Goal: Information Seeking & Learning: Learn about a topic

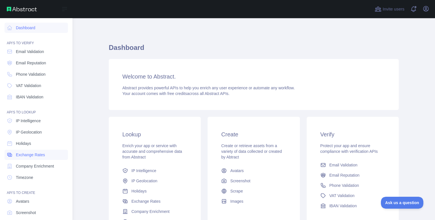
scroll to position [29, 0]
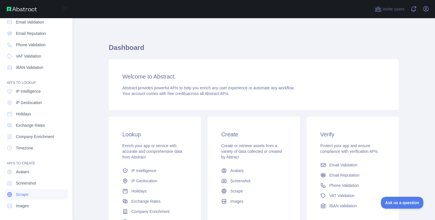
click at [37, 192] on link "Scrape" at bounding box center [36, 194] width 63 height 10
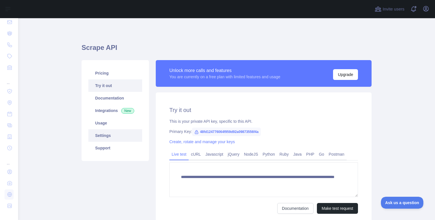
scroll to position [49, 0]
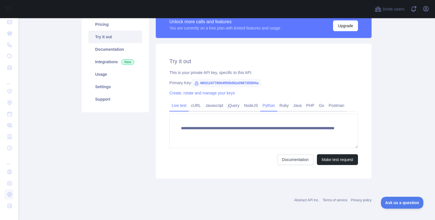
click at [138, 105] on link "Python" at bounding box center [268, 105] width 17 height 9
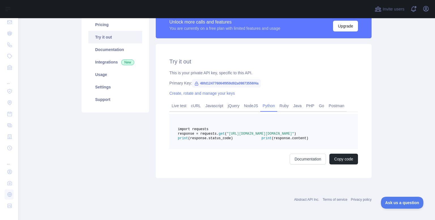
click at [138, 133] on pre "import requests response = requests. get ( "[URL][DOMAIN_NAME][DOMAIN_NAME]" ) …" at bounding box center [263, 131] width 189 height 35
click at [138, 159] on button "Copy code" at bounding box center [343, 158] width 29 height 11
click at [138, 101] on link "Live test" at bounding box center [178, 105] width 19 height 9
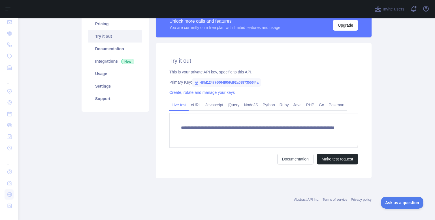
scroll to position [49, 0]
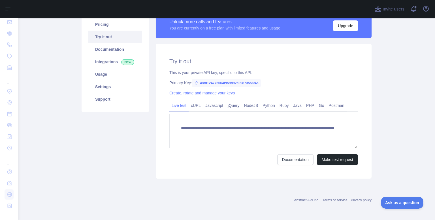
click at [138, 149] on form "**********" at bounding box center [263, 139] width 189 height 51
click at [138, 161] on button "Make test request" at bounding box center [337, 159] width 41 height 11
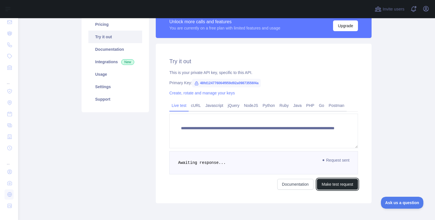
scroll to position [73, 0]
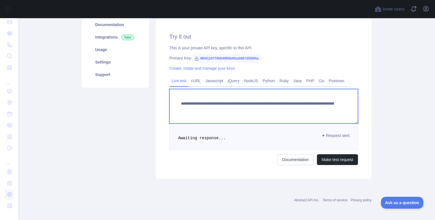
click at [138, 110] on textarea "**********" at bounding box center [263, 106] width 189 height 35
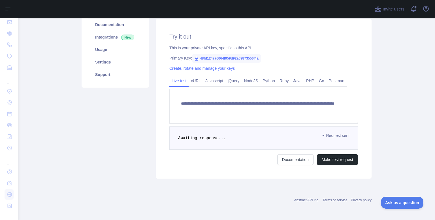
click at [138, 138] on span "Awaiting response..." at bounding box center [202, 138] width 48 height 5
click at [138, 133] on span "Request sent" at bounding box center [336, 135] width 33 height 7
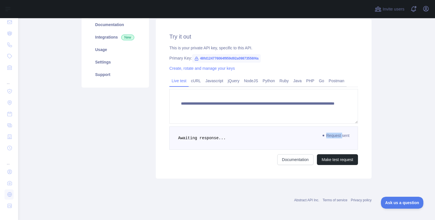
click at [138, 133] on span "Request sent" at bounding box center [336, 135] width 33 height 7
click at [138, 69] on link "Create, rotate and manage your keys" at bounding box center [201, 68] width 65 height 5
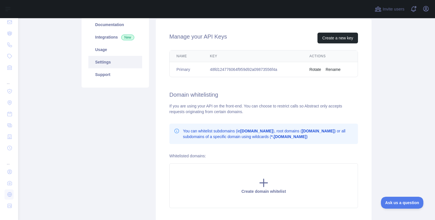
click at [138, 68] on button "Rotate" at bounding box center [315, 70] width 12 height 6
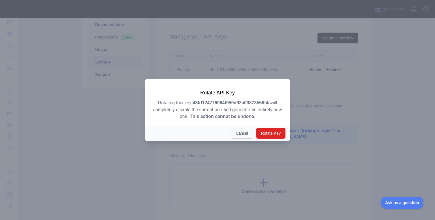
click at [138, 132] on button "Cancel" at bounding box center [242, 133] width 22 height 11
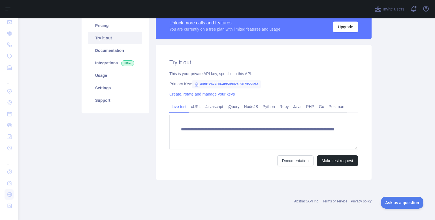
scroll to position [49, 0]
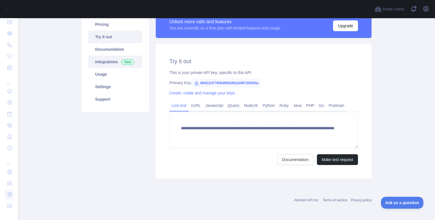
click at [127, 55] on link "Integrations New" at bounding box center [115, 61] width 54 height 12
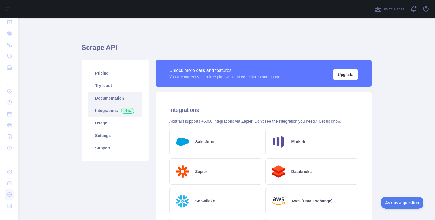
click at [126, 95] on link "Documentation" at bounding box center [115, 98] width 54 height 12
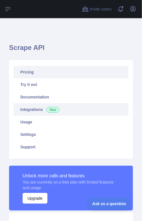
click at [38, 71] on link "Pricing" at bounding box center [71, 72] width 115 height 12
